Goal: Find specific page/section: Find specific page/section

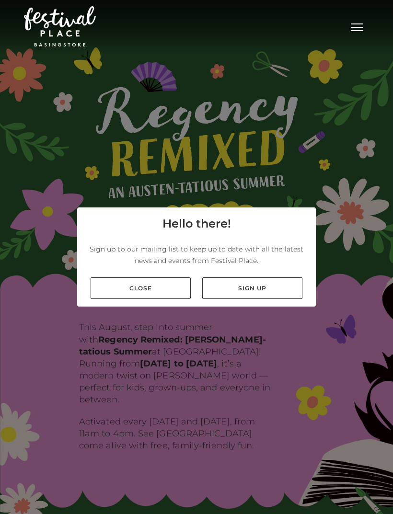
scroll to position [20, 0]
click at [252, 281] on link "Sign up" at bounding box center [252, 289] width 100 height 22
click at [111, 282] on link "Close" at bounding box center [141, 289] width 100 height 22
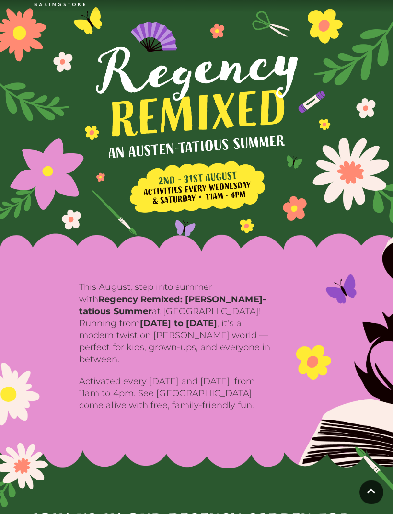
scroll to position [0, 0]
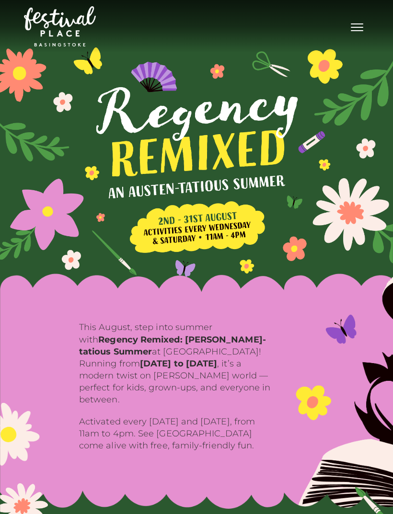
click at [356, 31] on span "Toggle navigation" at bounding box center [357, 30] width 12 height 1
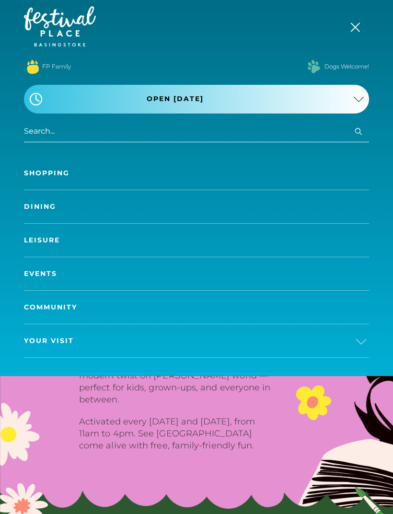
click at [29, 169] on link "Shopping" at bounding box center [196, 173] width 345 height 33
click at [31, 172] on link "Shopping" at bounding box center [196, 173] width 345 height 33
click at [43, 179] on link "Shopping" at bounding box center [196, 173] width 345 height 33
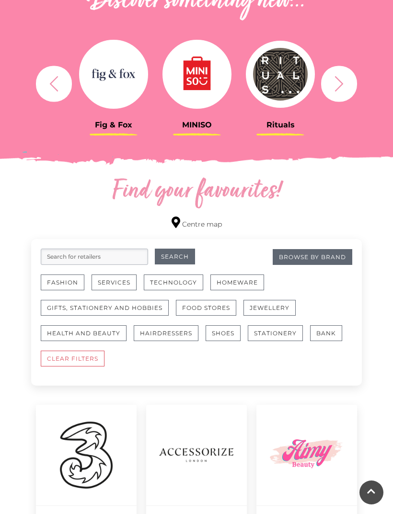
scroll to position [371, 0]
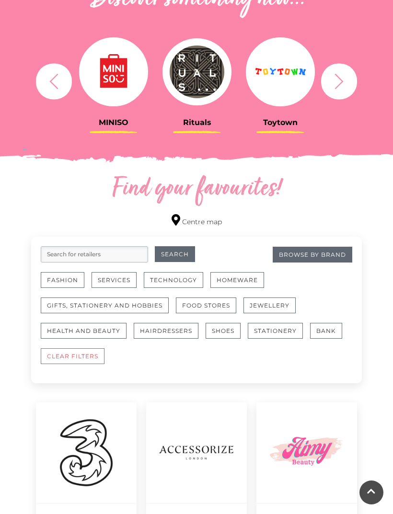
click at [50, 303] on button "Gifts, Stationery and Hobbies" at bounding box center [105, 306] width 128 height 16
